Goal: Navigation & Orientation: Find specific page/section

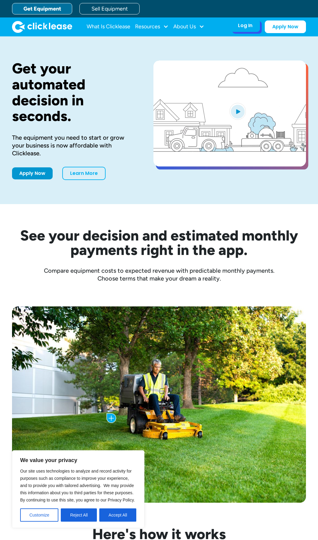
click at [238, 24] on div "Log In Account login I use Clicklease to get my equipment Partner Portal I offe…" at bounding box center [246, 25] width 30 height 13
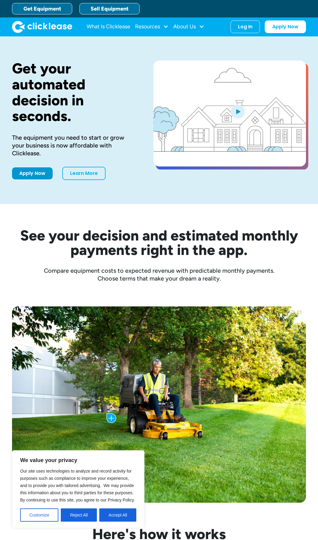
click at [117, 8] on link "Sell Equipment" at bounding box center [109, 8] width 60 height 11
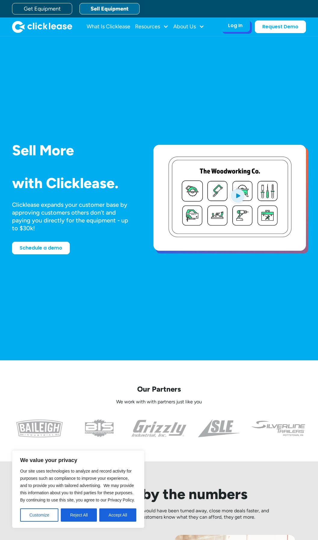
click at [243, 27] on div "Log In" at bounding box center [235, 26] width 14 height 6
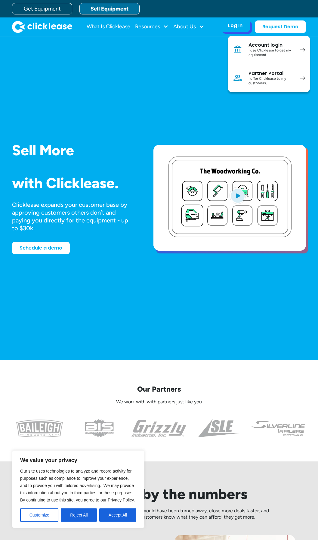
click at [253, 74] on div "Partner Portal" at bounding box center [271, 73] width 45 height 6
